Goal: Task Accomplishment & Management: Manage account settings

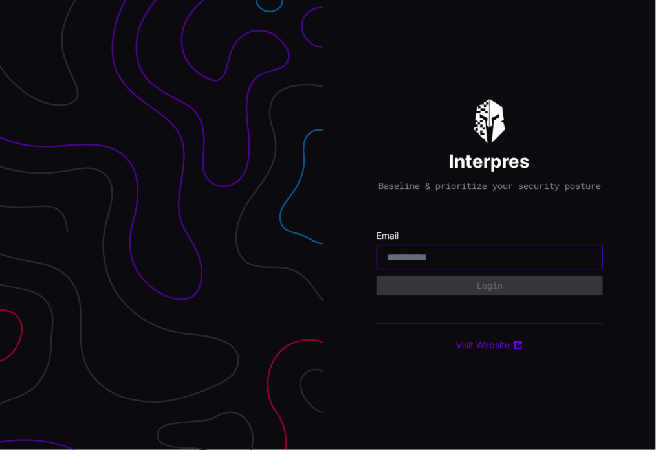
click at [571, 263] on input "email" at bounding box center [490, 257] width 206 height 12
click at [552, 259] on input "email" at bounding box center [490, 257] width 206 height 12
type input "**********"
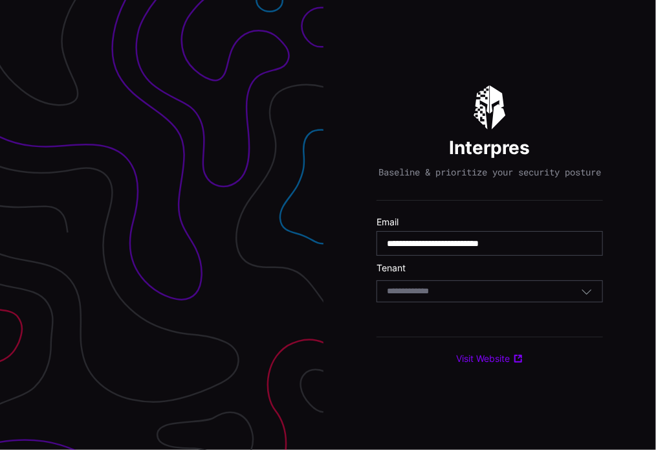
click at [465, 309] on form "**********" at bounding box center [490, 262] width 226 height 93
click at [466, 302] on div "Select Tenant" at bounding box center [490, 291] width 226 height 22
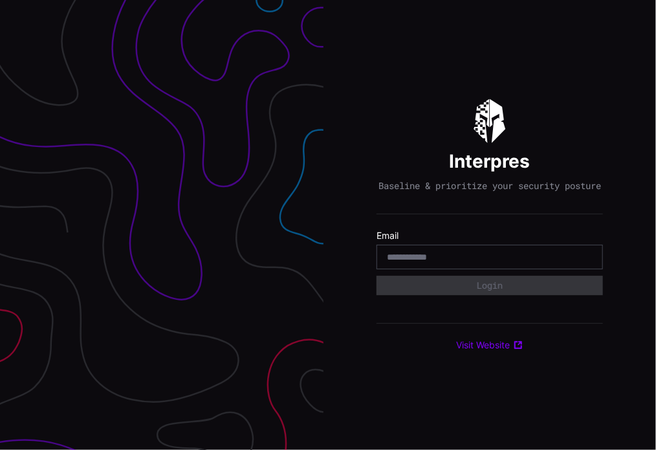
click at [466, 269] on div at bounding box center [490, 257] width 226 height 25
click at [474, 263] on input "email" at bounding box center [490, 257] width 206 height 12
type input "**********"
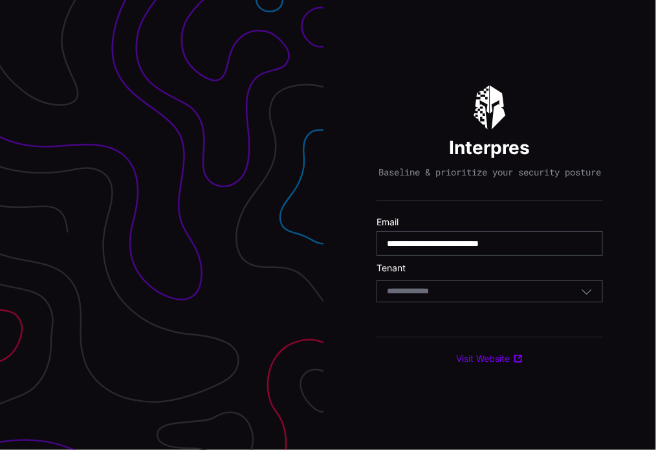
click at [484, 294] on div "Select Tenant" at bounding box center [484, 291] width 194 height 12
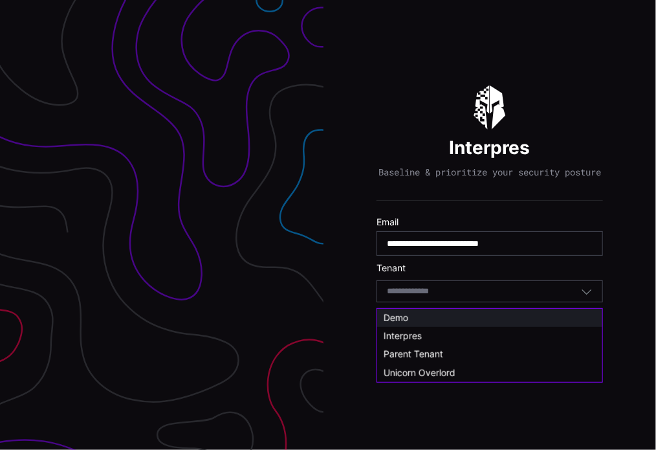
click at [430, 320] on div "Demo" at bounding box center [490, 318] width 212 height 12
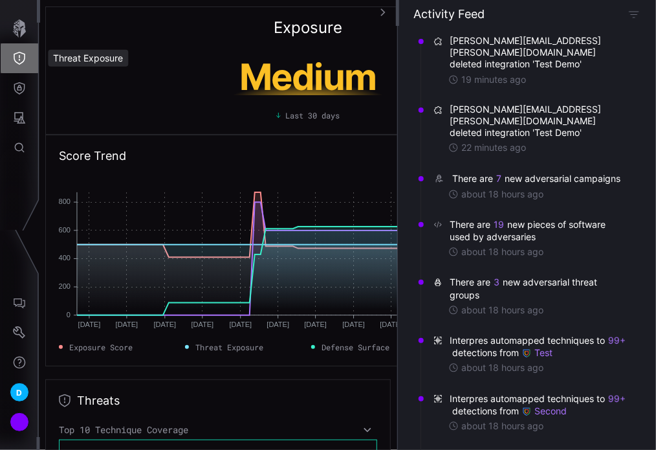
click at [25, 57] on icon "Threat Exposure" at bounding box center [20, 58] width 12 height 13
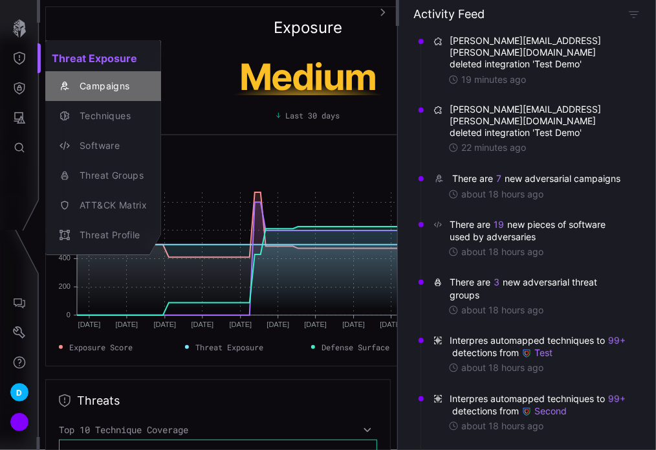
click at [101, 82] on div "Campaigns" at bounding box center [110, 86] width 74 height 16
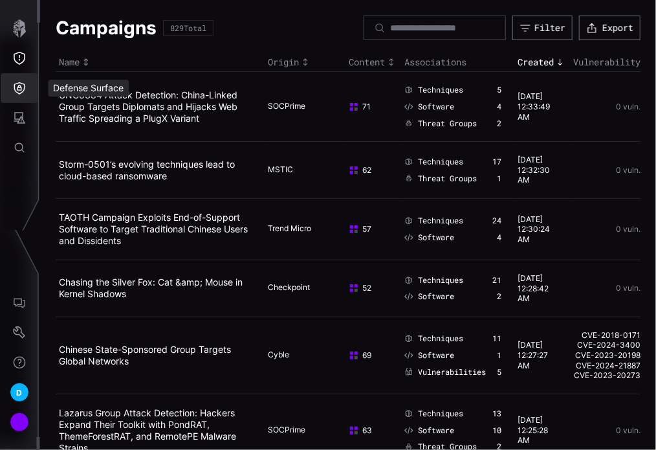
click at [17, 87] on icon "Defense Surface" at bounding box center [19, 88] width 11 height 12
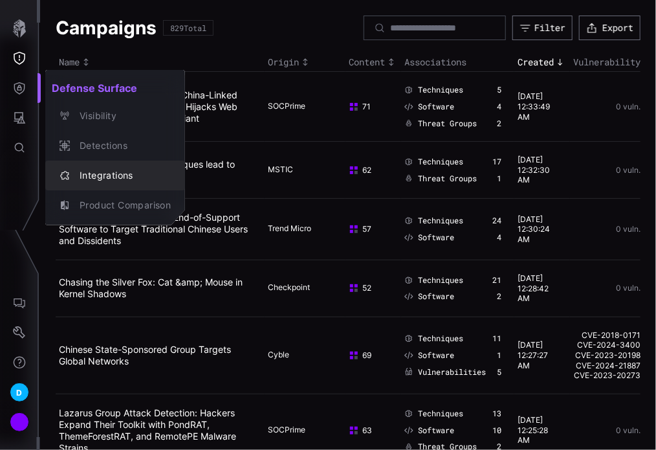
click at [105, 183] on div "Integrations" at bounding box center [122, 176] width 98 height 16
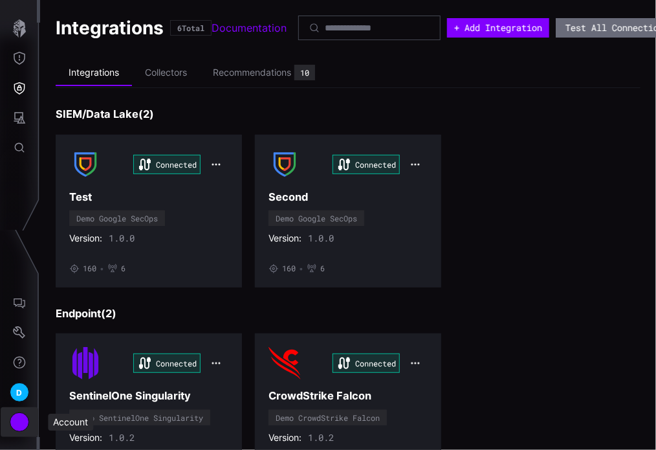
click at [19, 424] on div "Account" at bounding box center [19, 421] width 19 height 19
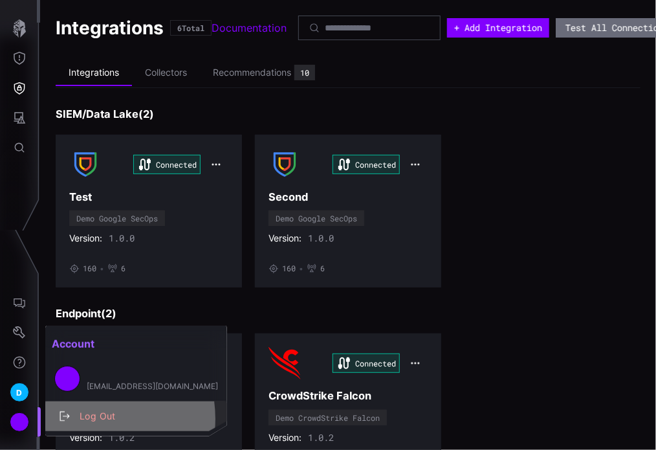
click at [85, 419] on div "Log Out" at bounding box center [143, 416] width 140 height 16
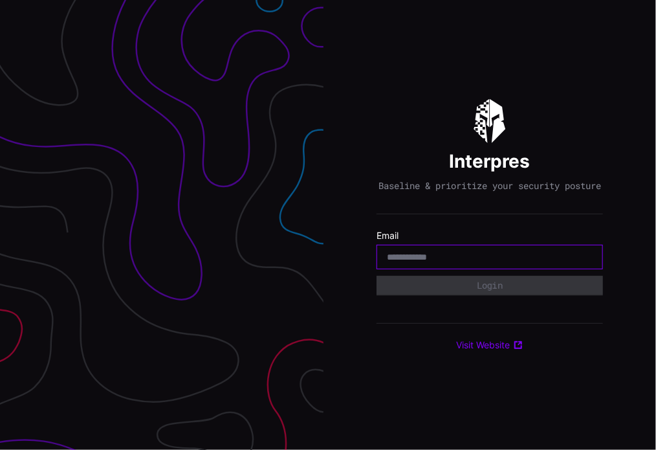
click at [549, 263] on input "email" at bounding box center [490, 257] width 206 height 12
type input "**********"
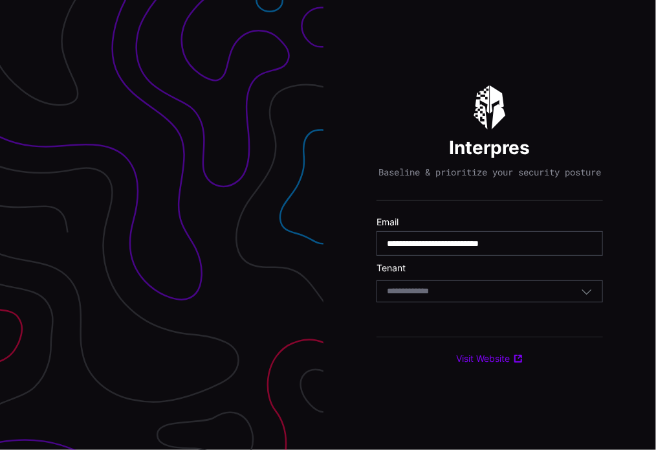
click at [485, 292] on div "Select Tenant" at bounding box center [484, 291] width 194 height 12
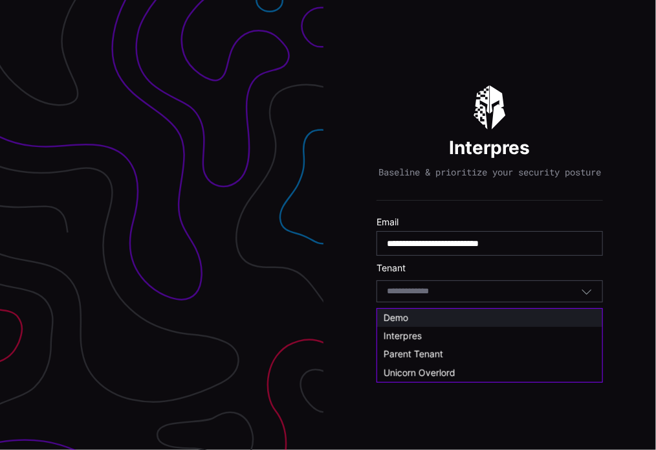
click at [408, 314] on span "Demo" at bounding box center [396, 317] width 25 height 11
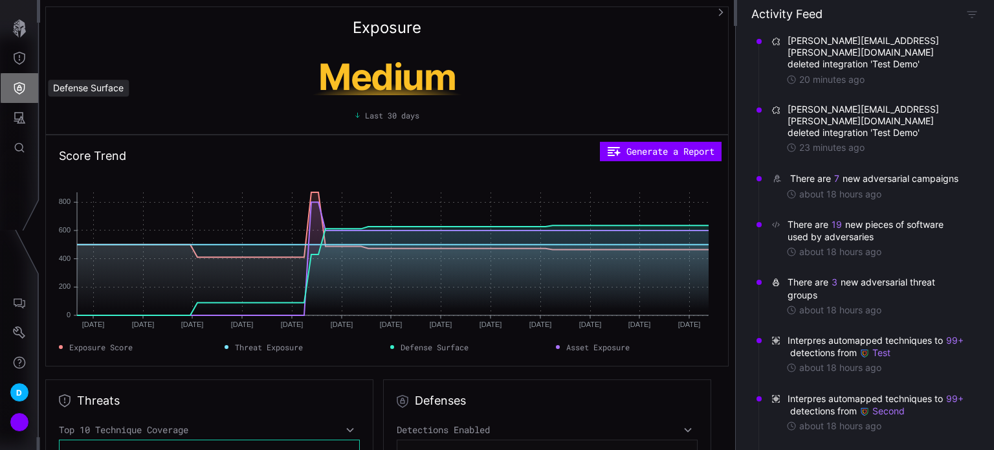
click at [21, 93] on icon "Defense Surface" at bounding box center [19, 88] width 13 height 13
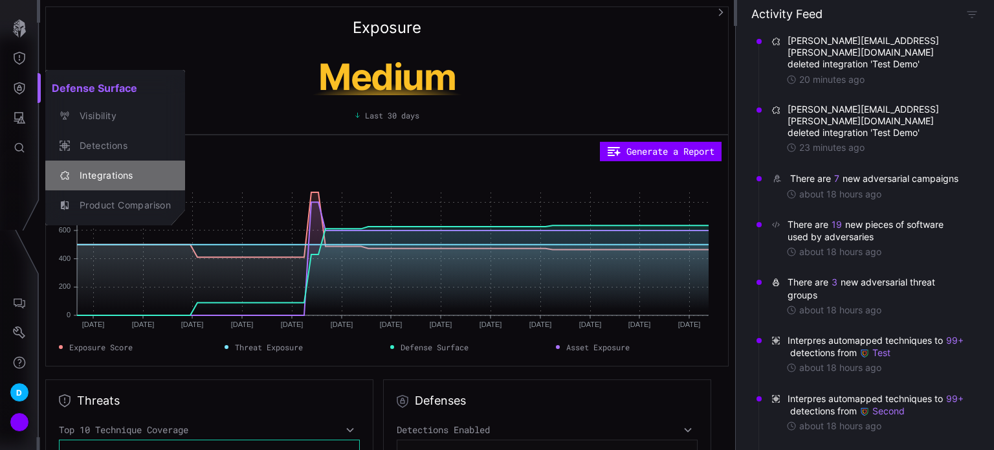
click at [103, 173] on div "Integrations" at bounding box center [122, 176] width 98 height 16
